Goal: Task Accomplishment & Management: Manage account settings

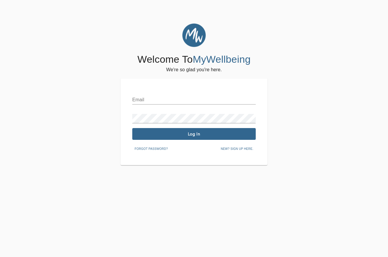
scroll to position [24, 0]
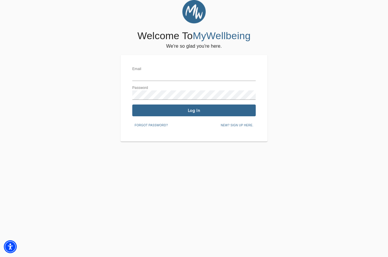
type input "[EMAIL_ADDRESS][DOMAIN_NAME]"
click at [174, 106] on button "Log In" at bounding box center [193, 110] width 123 height 12
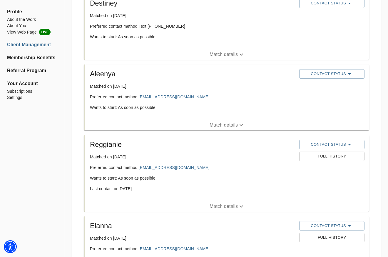
scroll to position [140, 0]
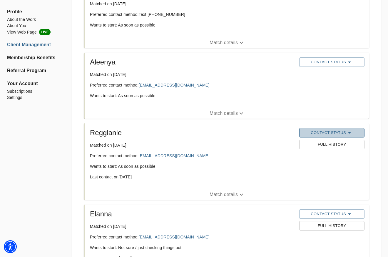
click at [348, 134] on icon "button" at bounding box center [349, 132] width 7 height 7
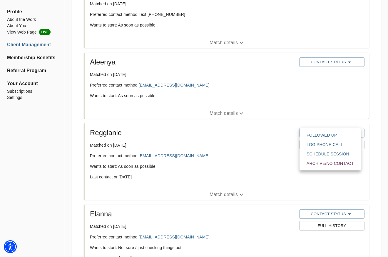
click at [239, 0] on div at bounding box center [194, 0] width 388 height 0
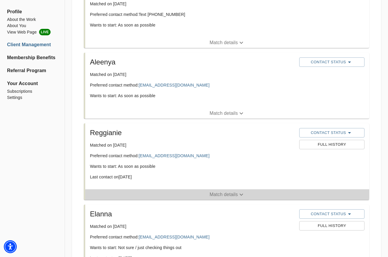
click at [240, 195] on icon "button" at bounding box center [241, 194] width 7 height 7
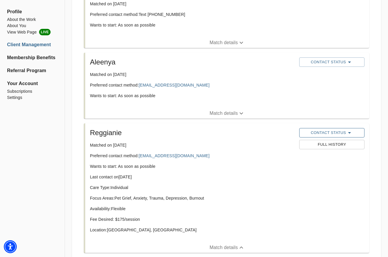
click at [349, 132] on icon "button" at bounding box center [349, 132] width 7 height 7
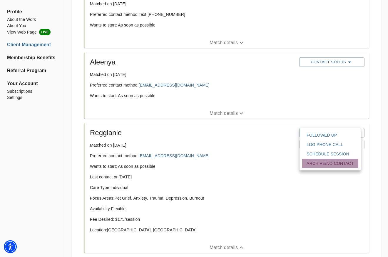
click at [324, 163] on span "Archive/No contact" at bounding box center [329, 163] width 47 height 6
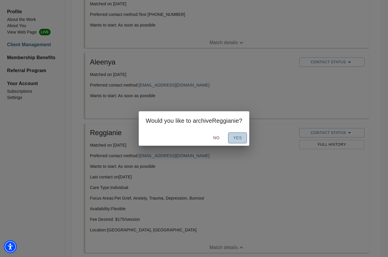
click at [239, 139] on span "Yes" at bounding box center [237, 137] width 9 height 7
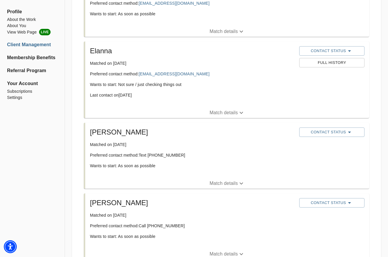
scroll to position [221, 0]
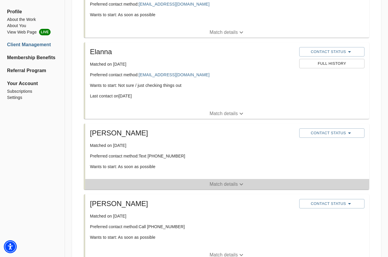
click at [239, 184] on icon "button" at bounding box center [241, 183] width 7 height 7
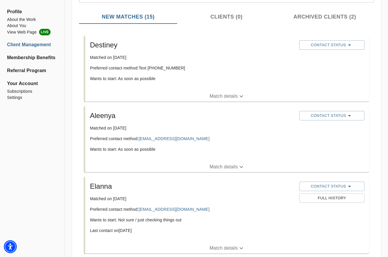
scroll to position [87, 0]
click at [348, 115] on icon "button" at bounding box center [349, 115] width 7 height 7
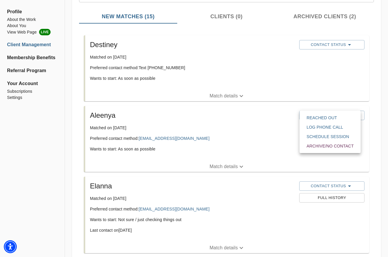
click at [180, 0] on div at bounding box center [194, 0] width 388 height 0
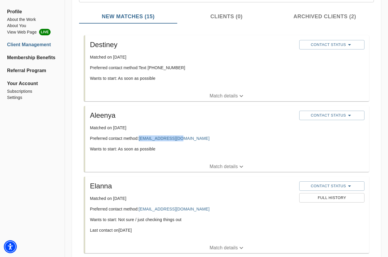
drag, startPoint x: 183, startPoint y: 138, endPoint x: 139, endPoint y: 141, distance: 44.5
click at [139, 141] on p "Preferred contact method: aleenyab@yahoo.com" at bounding box center [192, 138] width 205 height 6
copy p "[EMAIL_ADDRESS][DOMAIN_NAME]"
click at [239, 165] on icon "button" at bounding box center [241, 166] width 7 height 7
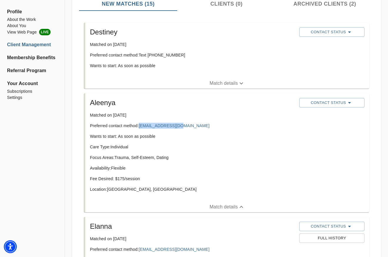
scroll to position [100, 0]
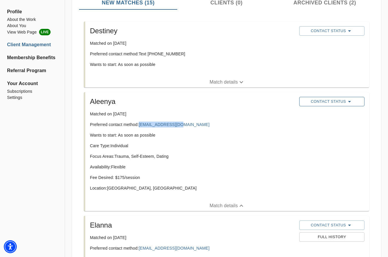
click at [353, 102] on span "Contact Status" at bounding box center [331, 101] width 59 height 7
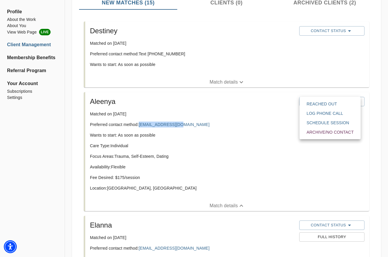
click at [349, 104] on span "Reached Out" at bounding box center [329, 104] width 47 height 6
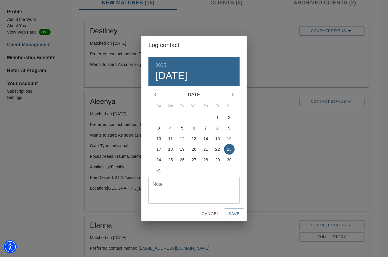
click at [192, 180] on div "Note" at bounding box center [193, 190] width 91 height 28
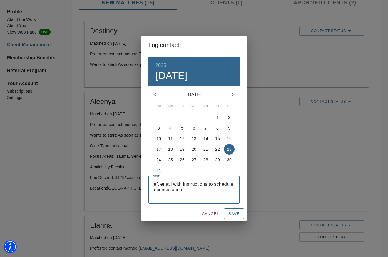
type textarea "left email with instructions to schedule a consultation"
click at [240, 211] on button "Save" at bounding box center [234, 213] width 21 height 11
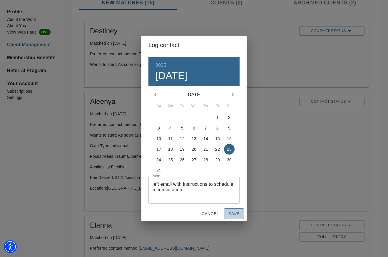
click at [233, 215] on span "Save" at bounding box center [233, 213] width 11 height 7
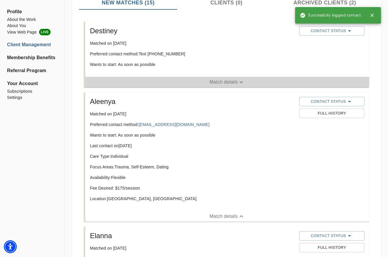
click at [241, 83] on icon "button" at bounding box center [241, 81] width 7 height 7
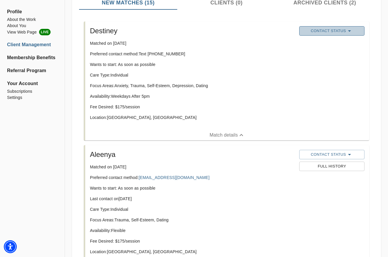
click at [351, 31] on icon "button" at bounding box center [349, 30] width 7 height 7
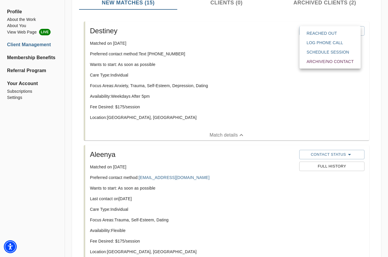
click at [294, 70] on div at bounding box center [194, 128] width 388 height 257
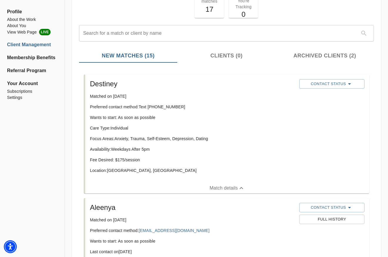
scroll to position [37, 0]
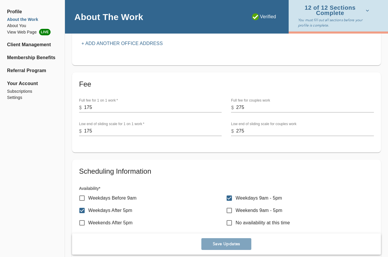
scroll to position [181, 0]
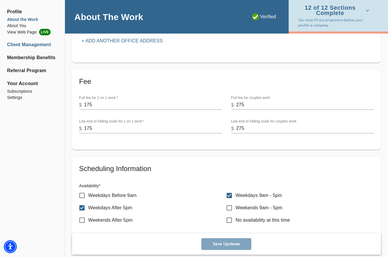
click at [18, 44] on li "Client Management" at bounding box center [32, 44] width 51 height 7
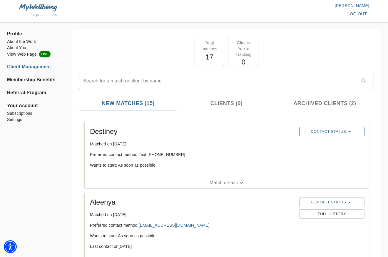
click at [345, 132] on span "Contact Status" at bounding box center [331, 131] width 59 height 7
